Goal: Information Seeking & Learning: Learn about a topic

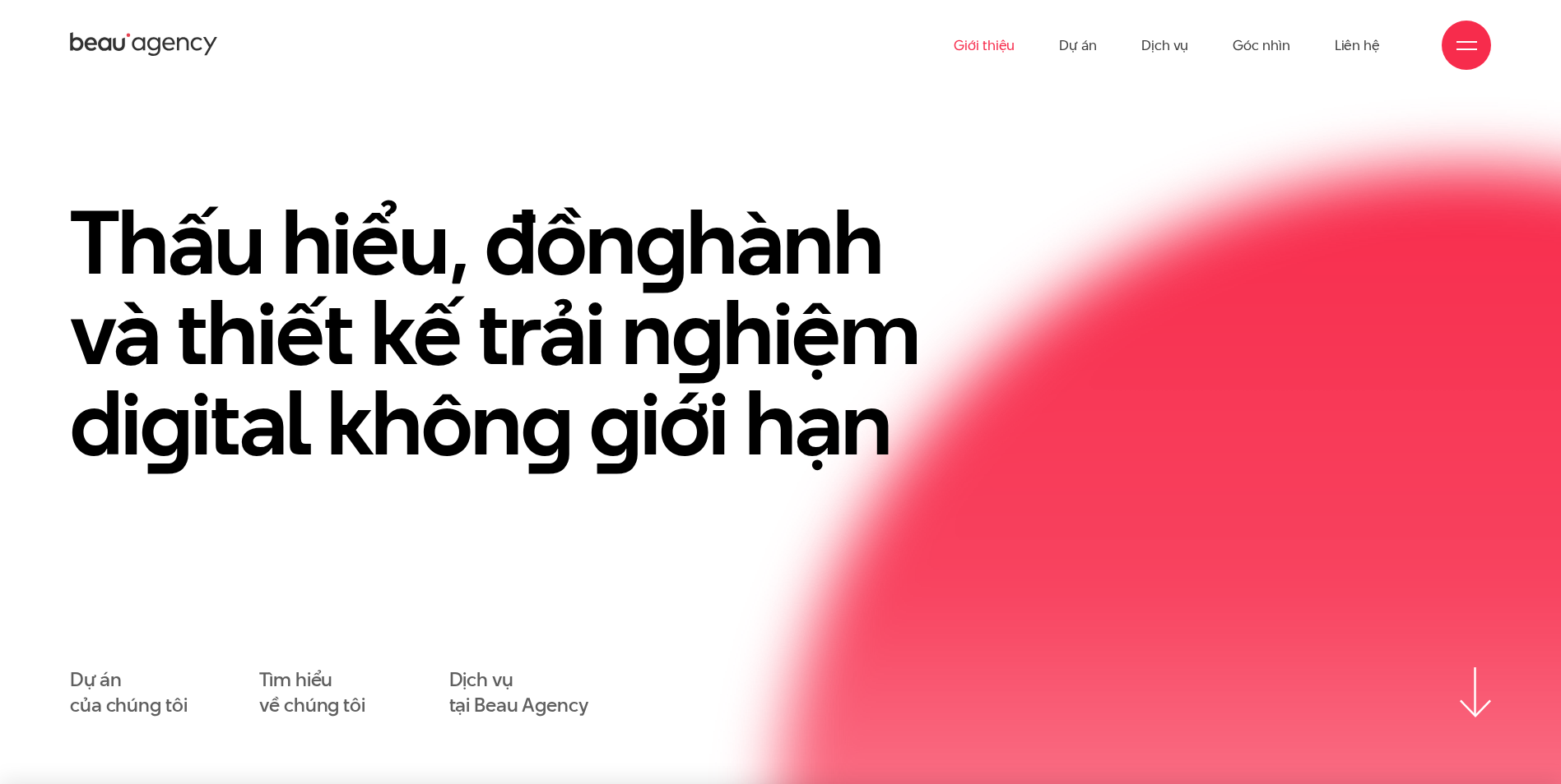
click at [1009, 42] on link "Giới thiệu" at bounding box center [983, 45] width 61 height 90
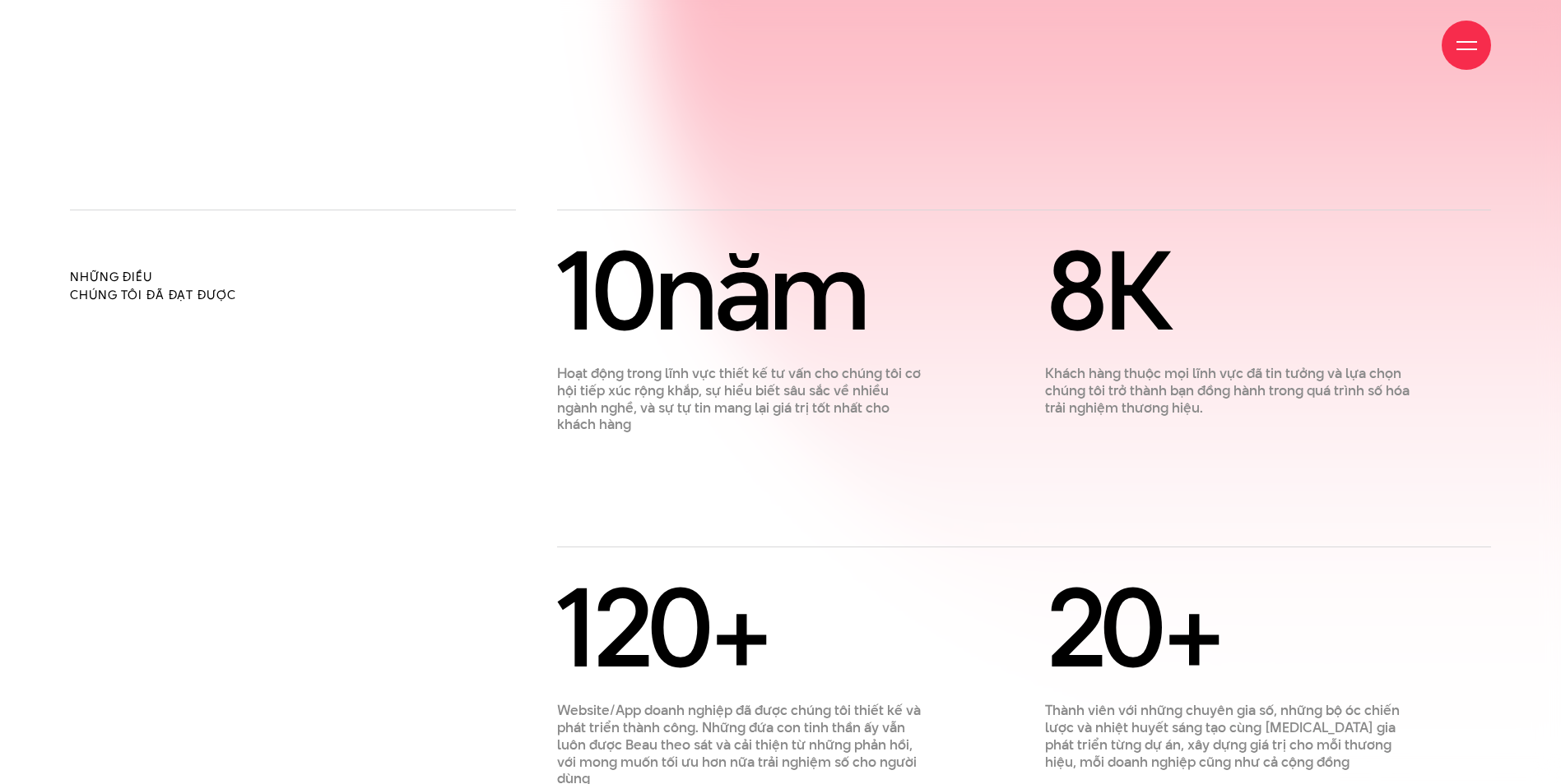
scroll to position [1315, 0]
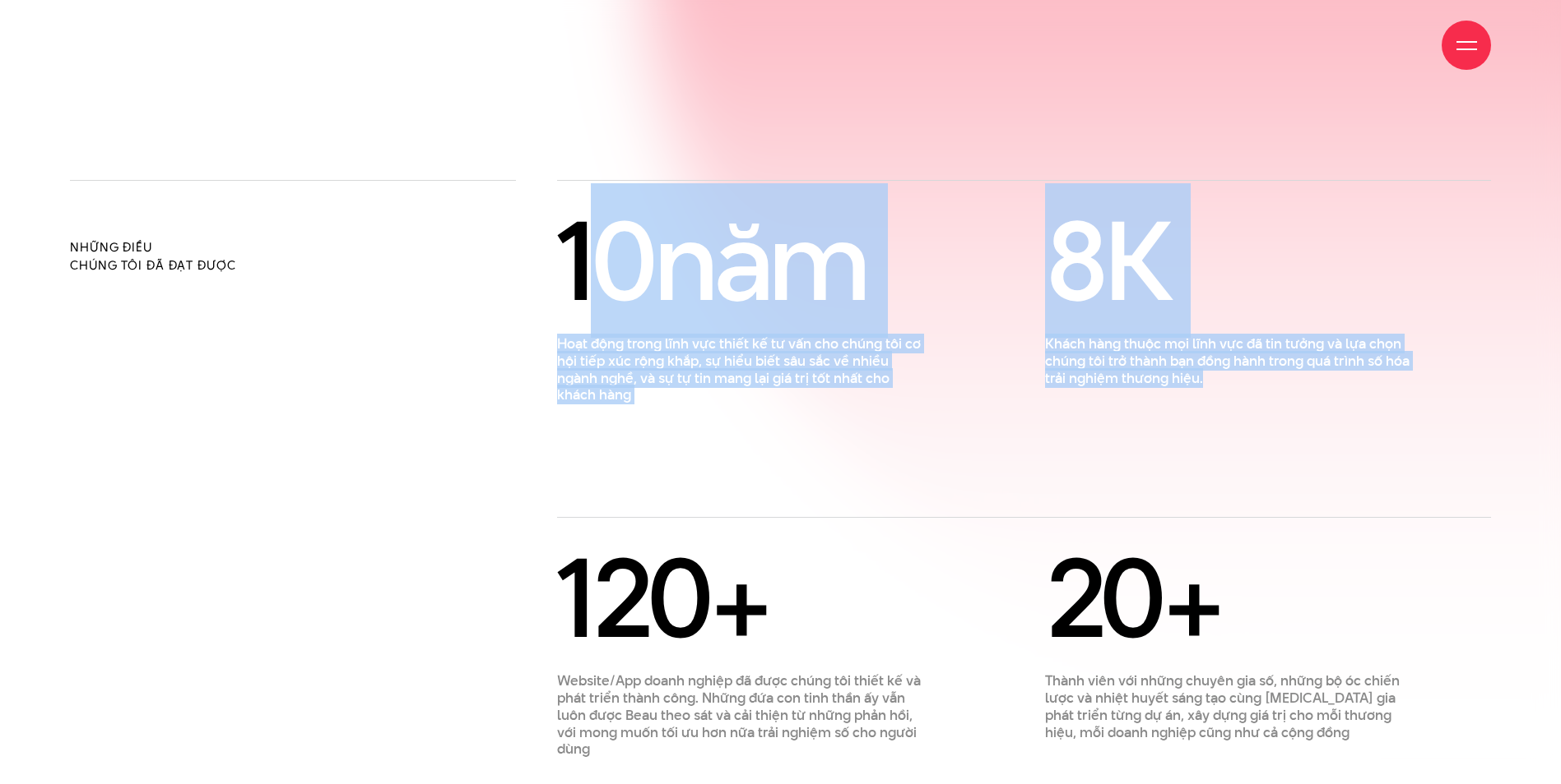
drag, startPoint x: 590, startPoint y: 193, endPoint x: 908, endPoint y: 411, distance: 385.5
click at [908, 411] on div "[DATE] Hoạt động trong lĩnh vực thiết kế tư vấn cho chúng tôi cơ hội tiếp xúc r…" at bounding box center [1024, 483] width 934 height 549
click at [909, 412] on div "[DATE] Hoạt động trong lĩnh vực thiết kế tư vấn cho chúng tôi cơ hội tiếp xúc r…" at bounding box center [1024, 483] width 934 height 549
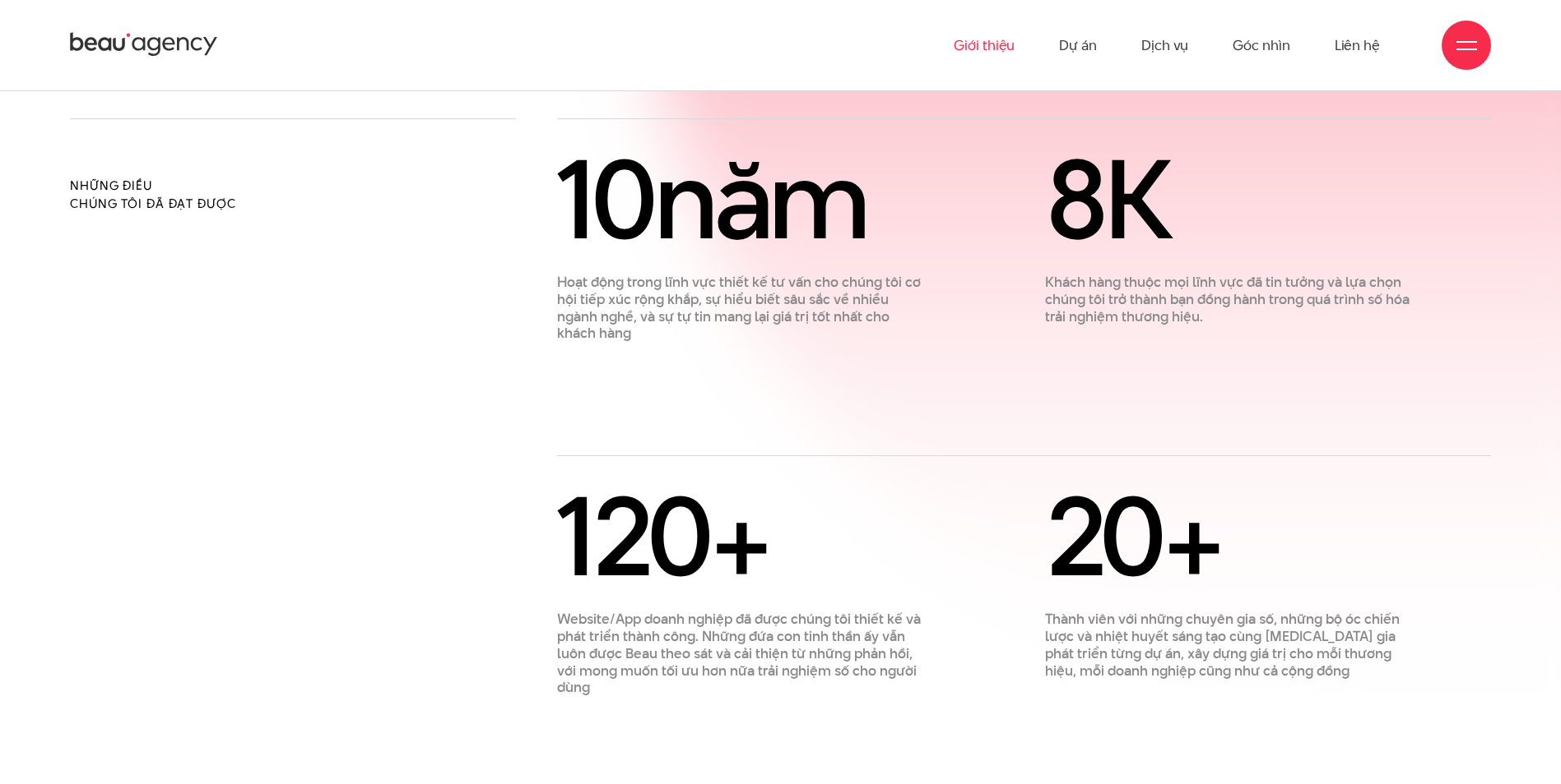
scroll to position [1233, 0]
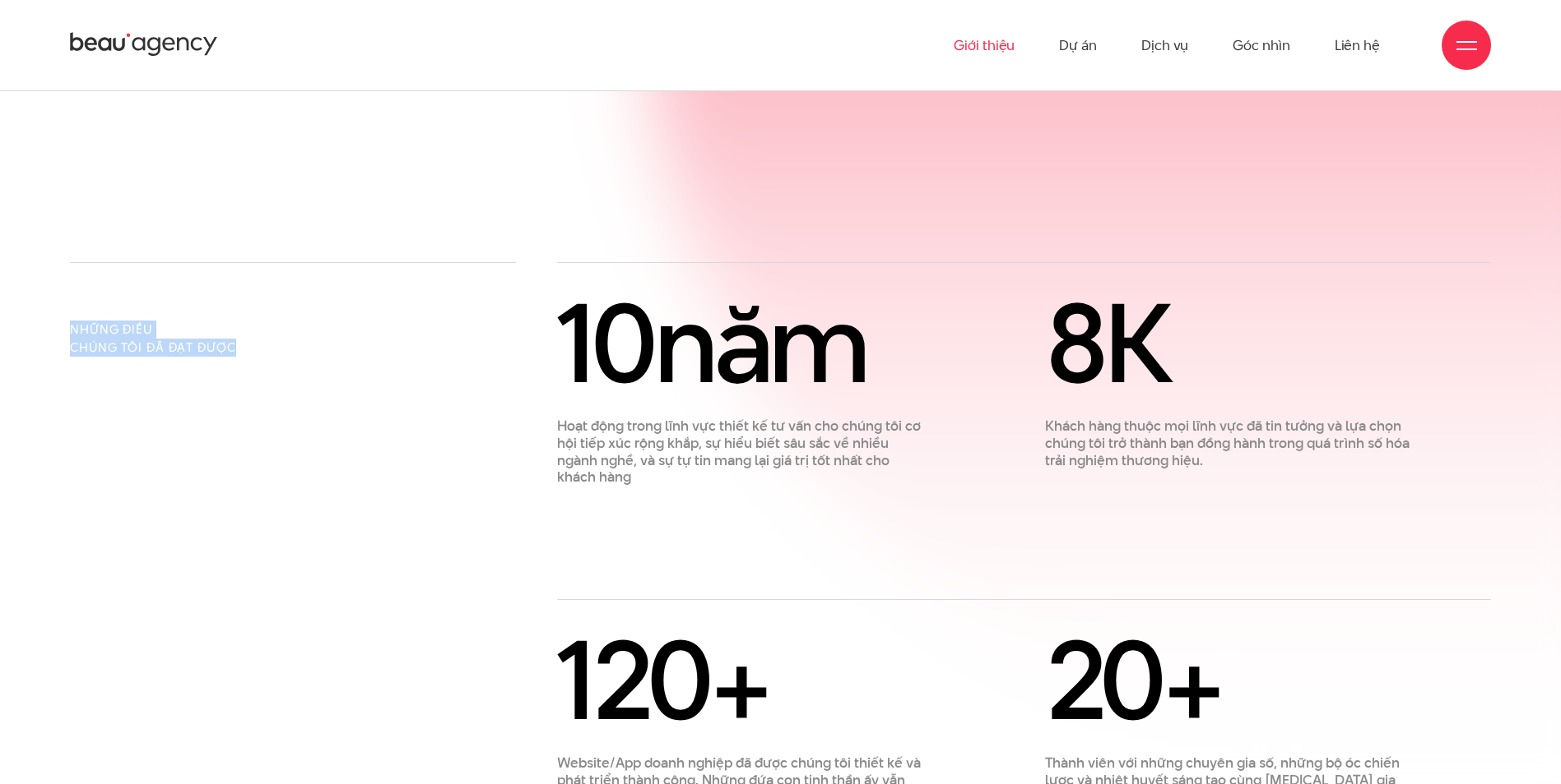
drag, startPoint x: 78, startPoint y: 270, endPoint x: 250, endPoint y: 303, distance: 175.1
click at [250, 303] on div "Những điều chúng tôi đã đạt được" at bounding box center [293, 552] width 487 height 578
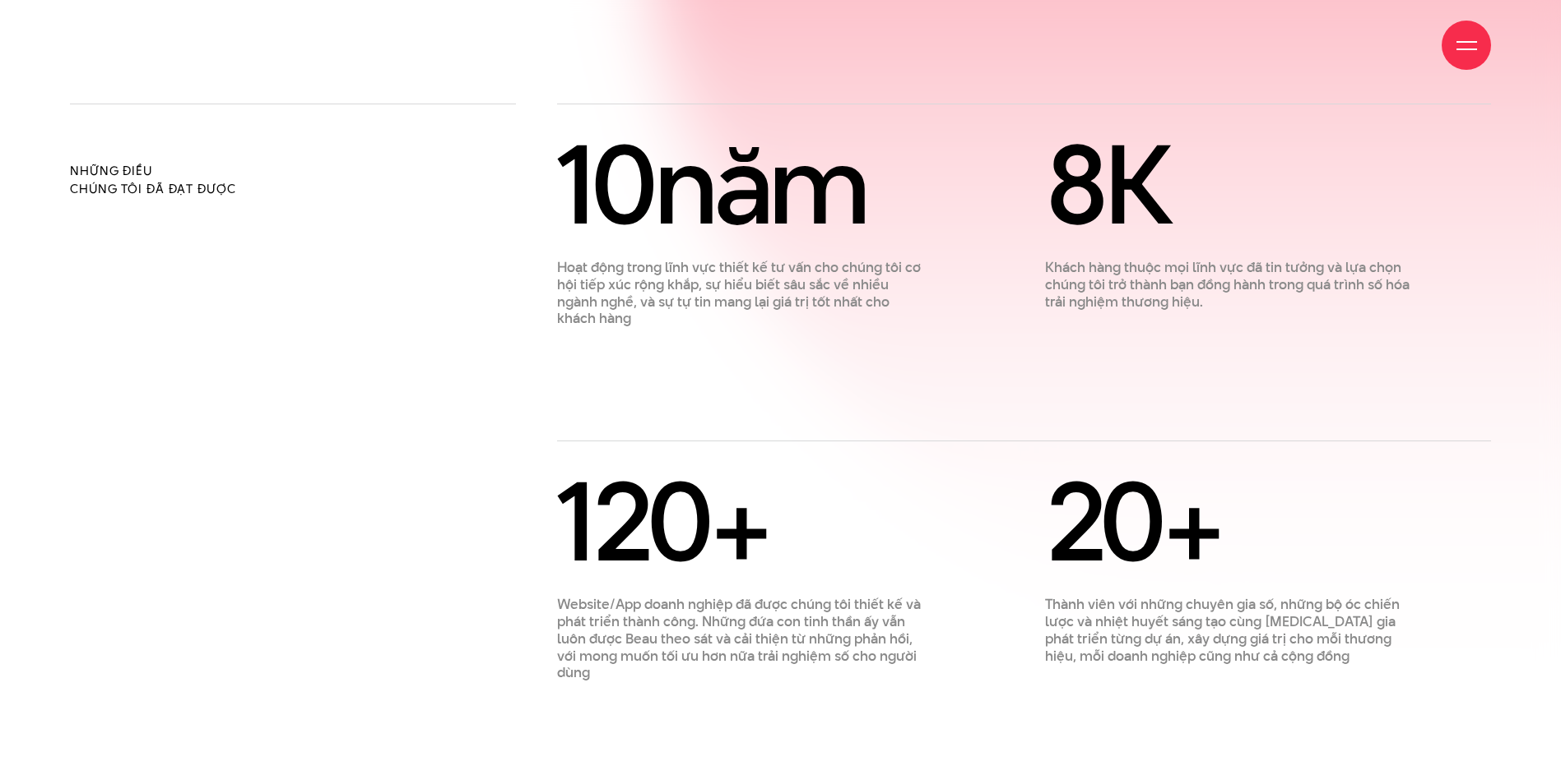
scroll to position [1397, 0]
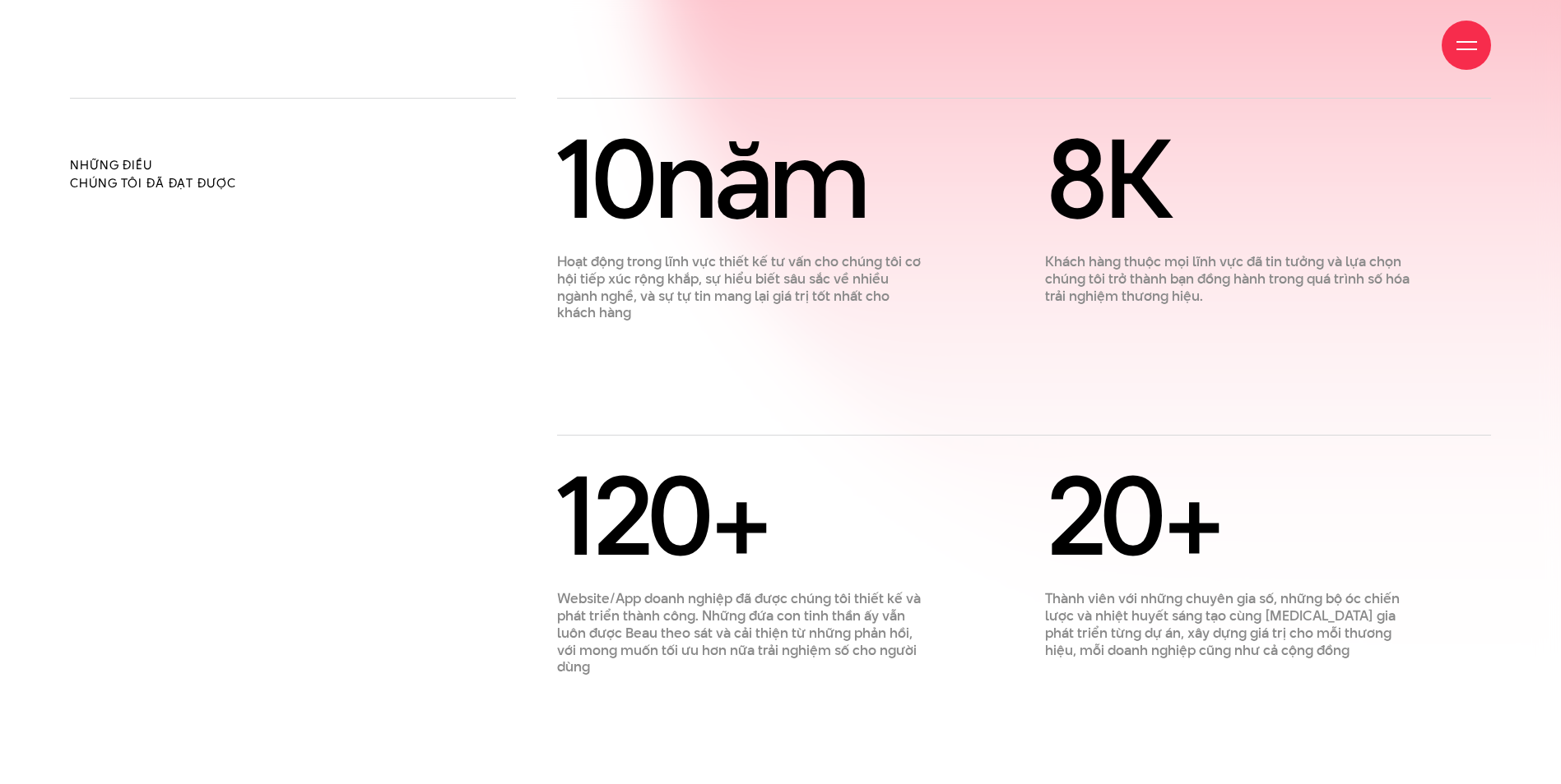
drag, startPoint x: 552, startPoint y: 468, endPoint x: 816, endPoint y: 488, distance: 264.8
click at [816, 488] on div "120 + Website/App doanh nghiệp đã được chúng tôi thiết kế và phát triển thành c…" at bounding box center [740, 570] width 407 height 211
click at [815, 488] on div "120 +" at bounding box center [739, 516] width 365 height 103
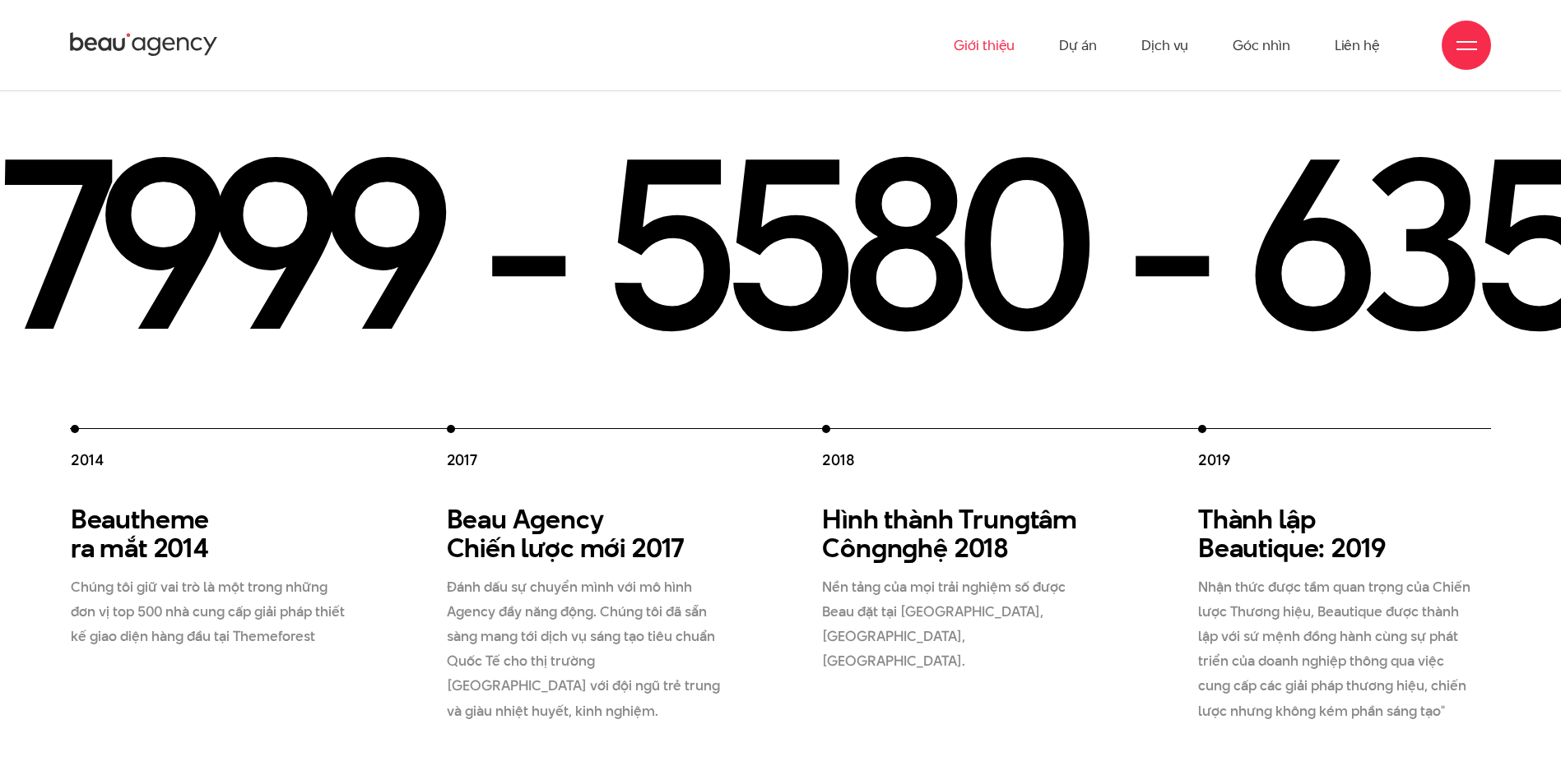
scroll to position [2714, 0]
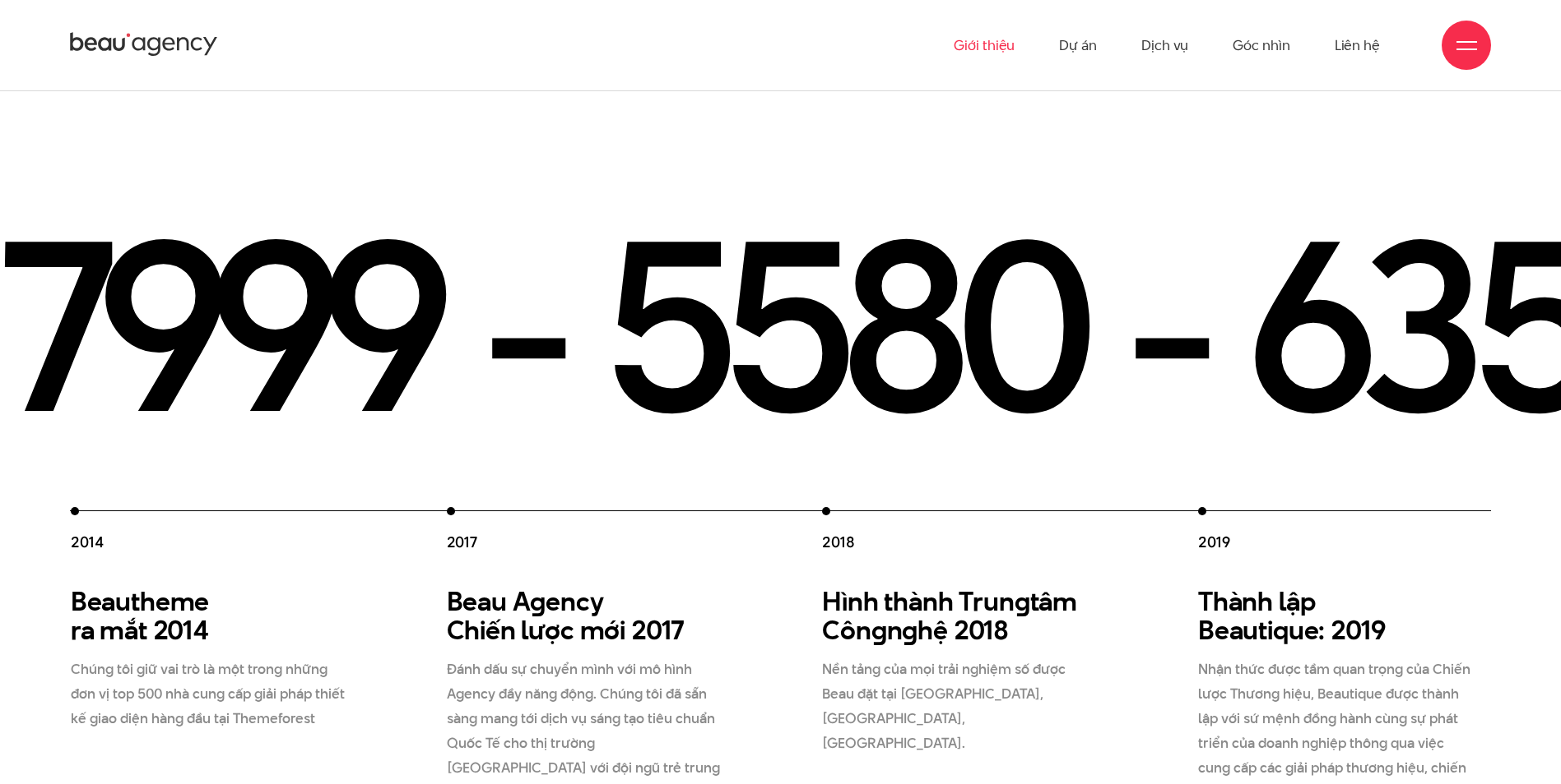
drag, startPoint x: 639, startPoint y: 316, endPoint x: 825, endPoint y: 327, distance: 186.3
drag, startPoint x: 825, startPoint y: 327, endPoint x: 838, endPoint y: 327, distance: 13.0
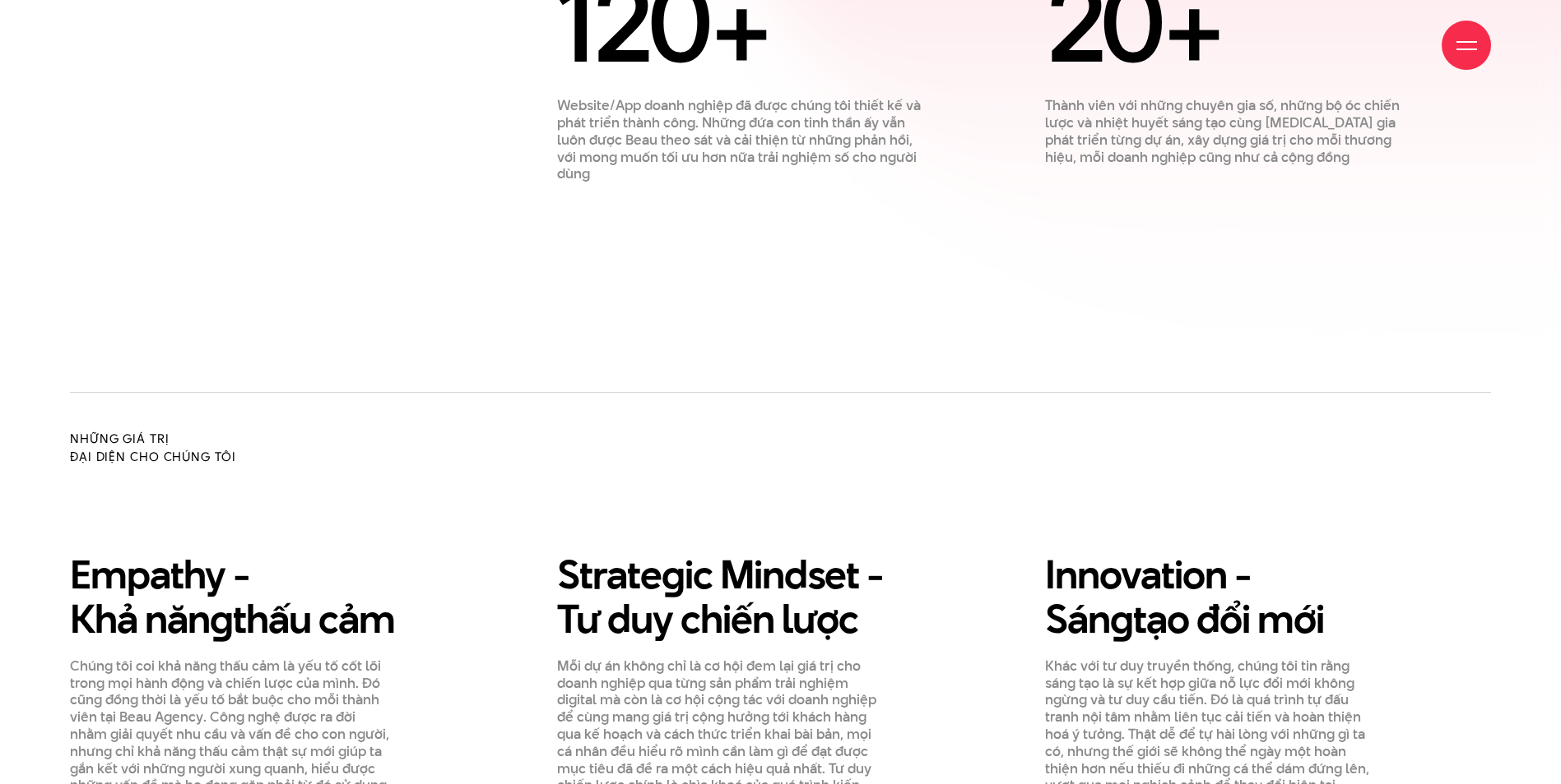
scroll to position [2056, 0]
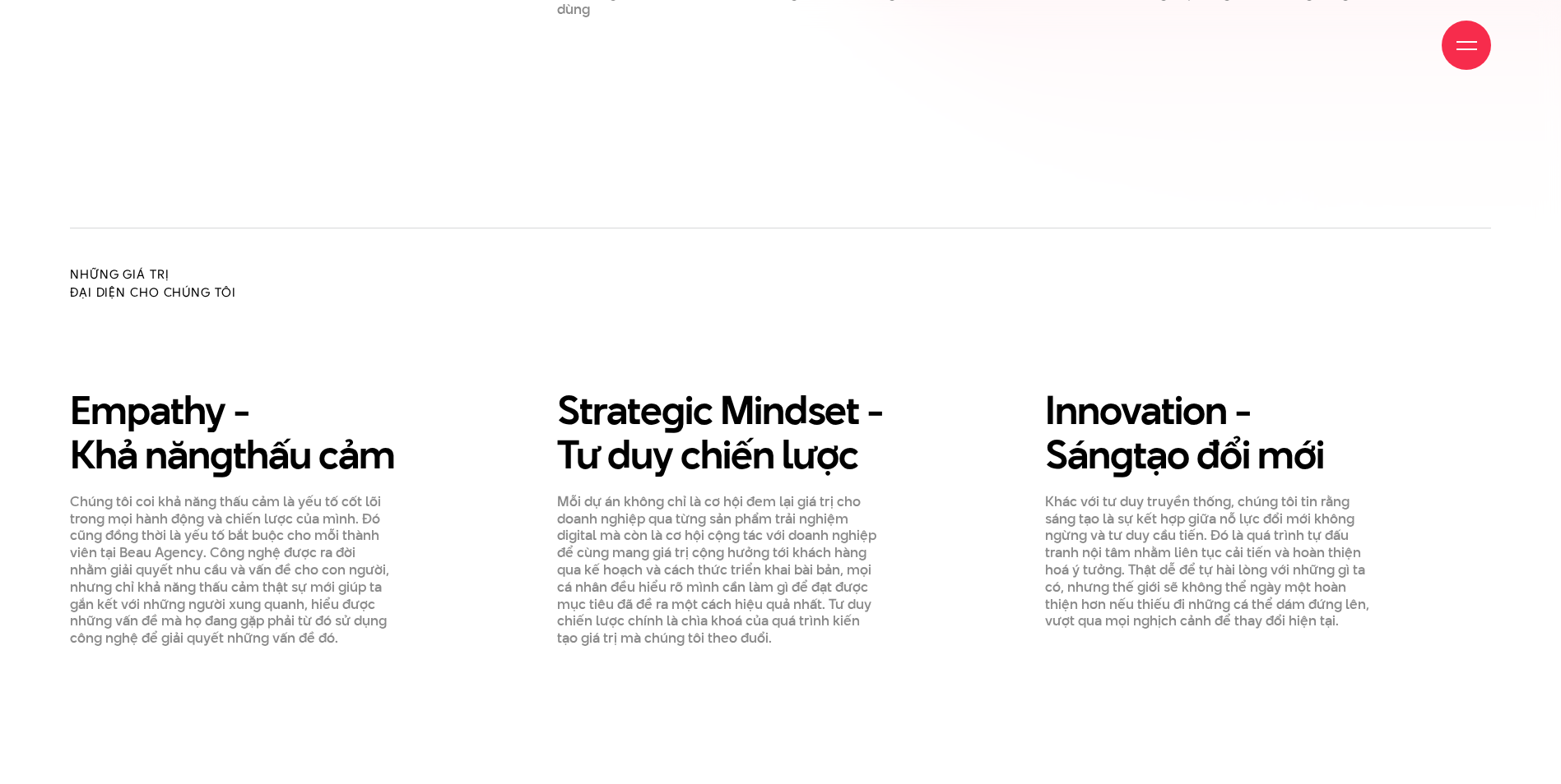
click at [43, 294] on div "Những điều chúng tôi đã đạt được [DATE] Hoạt động trong lĩnh vực thiết kế tư vấ…" at bounding box center [780, 43] width 1561 height 1207
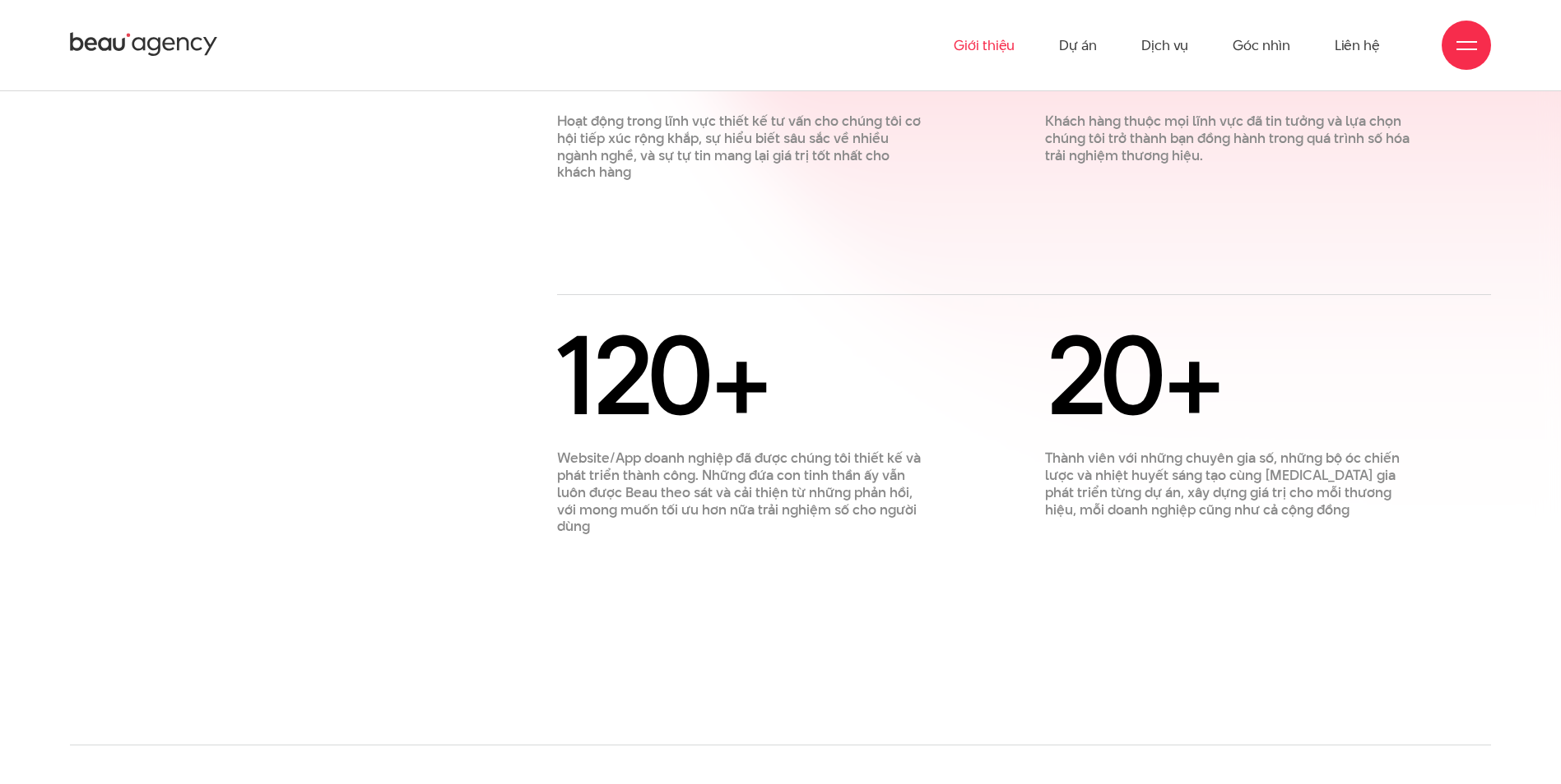
scroll to position [1315, 0]
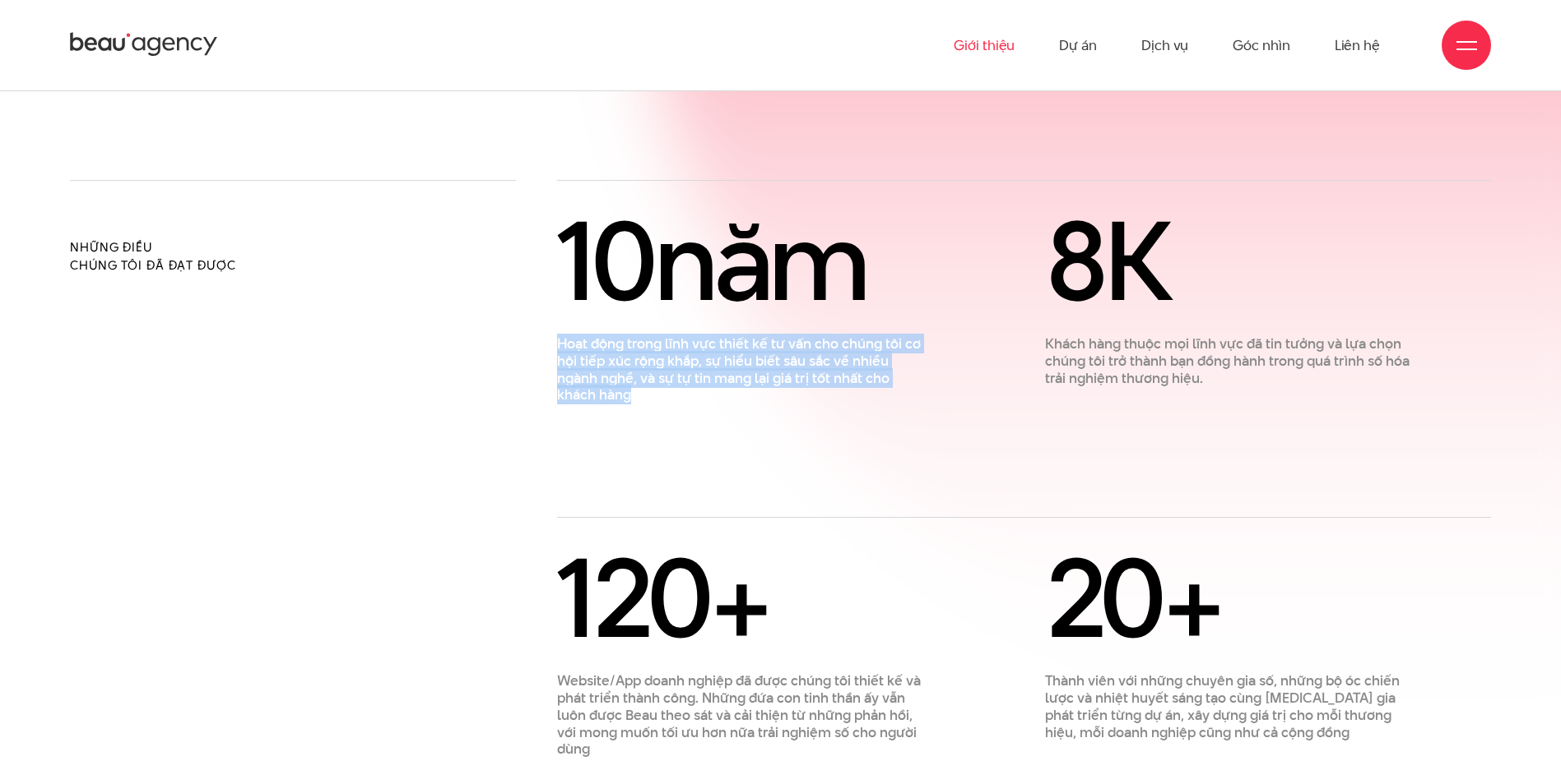
drag, startPoint x: 561, startPoint y: 289, endPoint x: 726, endPoint y: 339, distance: 172.4
click at [726, 339] on p "Hoạt động trong lĩnh vực thiết kế tư vấn cho chúng tôi cơ hội tiếp xúc rộng khắ…" at bounding box center [739, 369] width 365 height 68
copy p "Hoạt động trong lĩnh vực thiết kế tư vấn cho chúng tôi cơ hội tiếp xúc rộng khắ…"
